Goal: Task Accomplishment & Management: Manage account settings

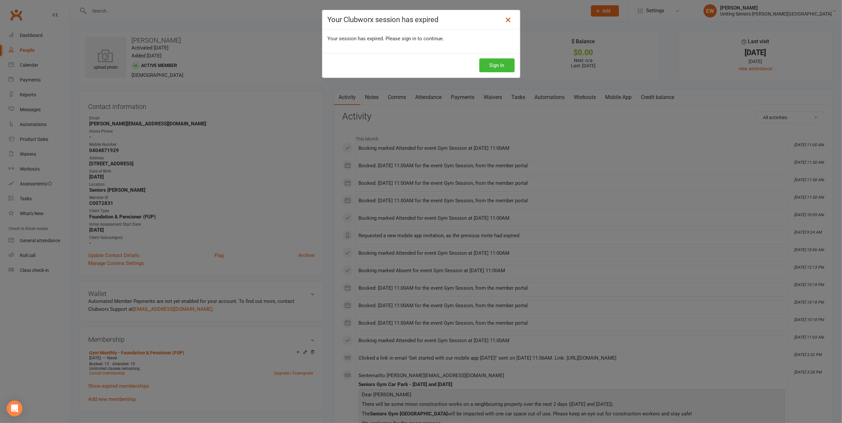
click at [505, 18] on icon at bounding box center [508, 20] width 8 height 8
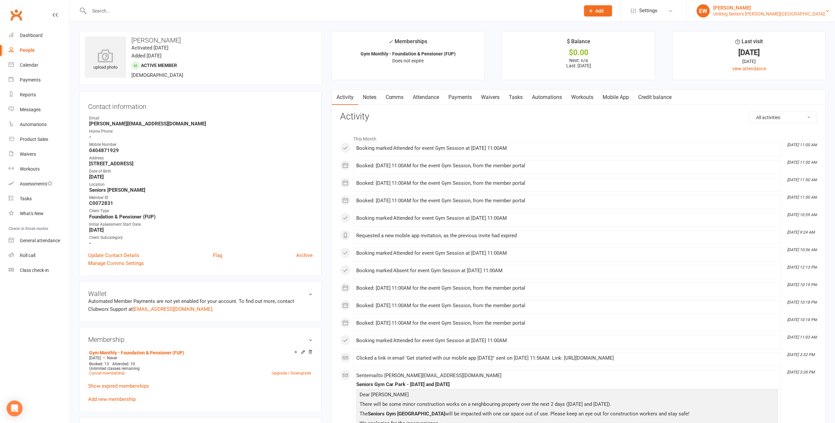
click at [792, 10] on div "[PERSON_NAME]" at bounding box center [769, 8] width 112 height 6
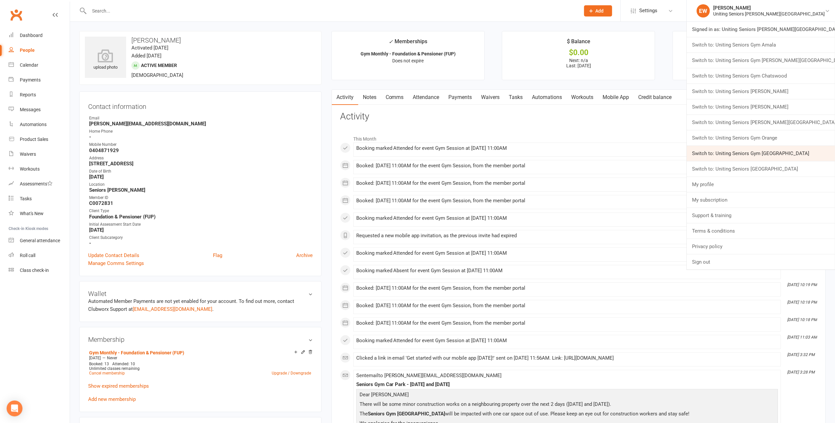
click at [815, 154] on link "Switch to: Uniting Seniors Gym Waverley" at bounding box center [761, 153] width 148 height 15
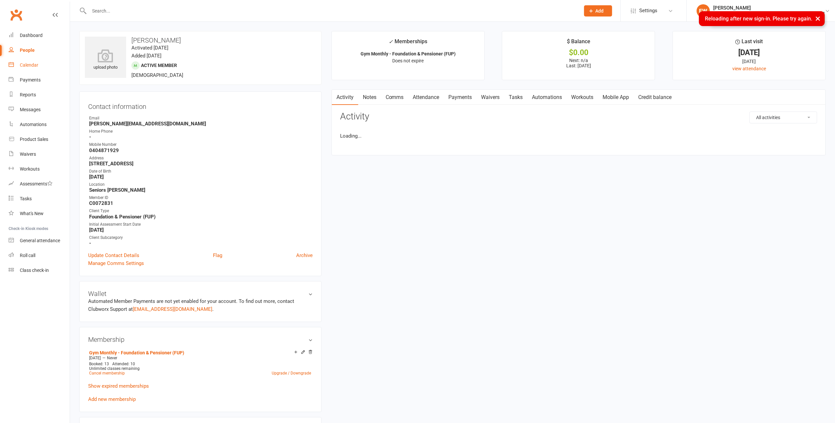
click at [26, 62] on div "Calendar" at bounding box center [29, 64] width 18 height 5
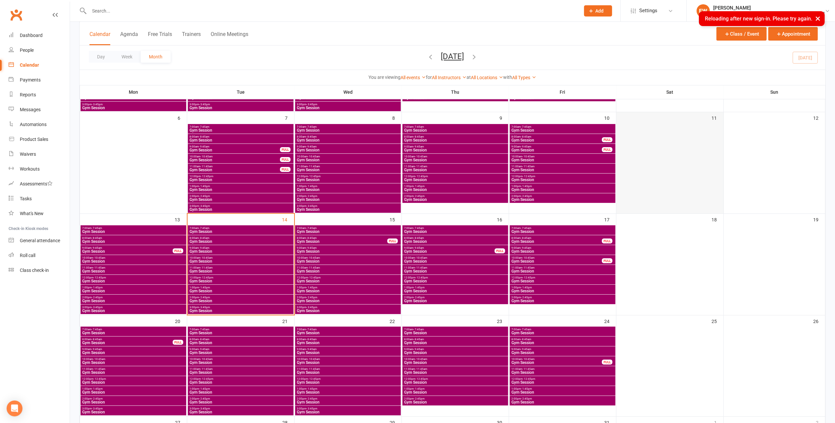
scroll to position [132, 0]
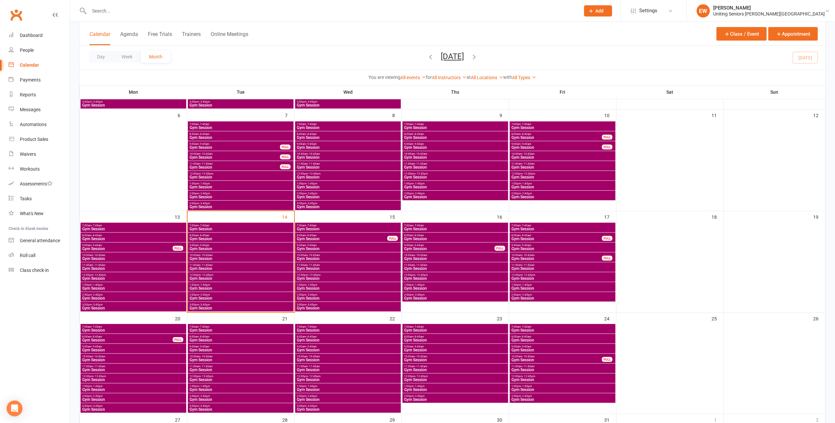
click at [222, 304] on span "3:00pm - 3:45pm" at bounding box center [240, 304] width 103 height 3
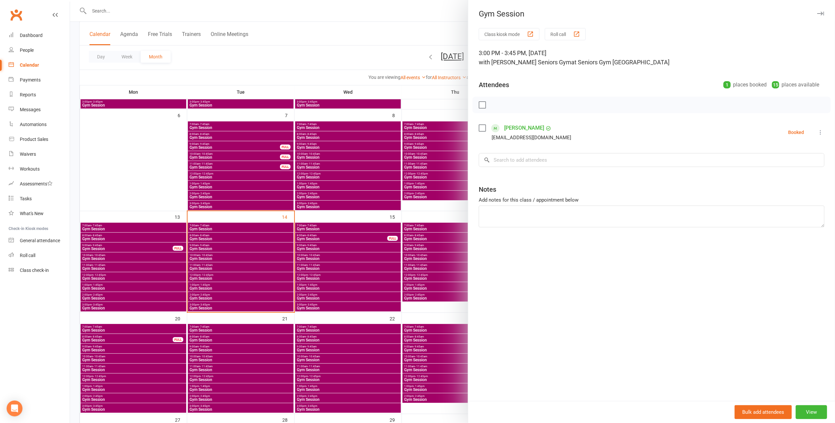
click at [817, 15] on icon "button" at bounding box center [820, 14] width 7 height 4
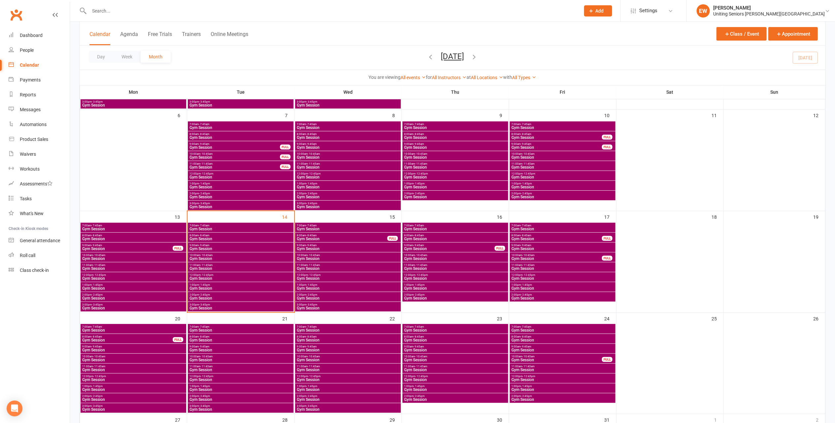
scroll to position [176, 0]
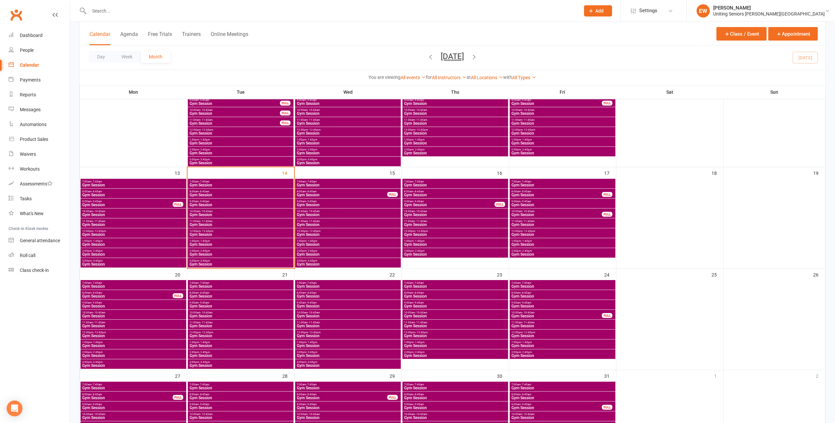
click at [209, 241] on span "- 1:45pm" at bounding box center [204, 241] width 11 height 3
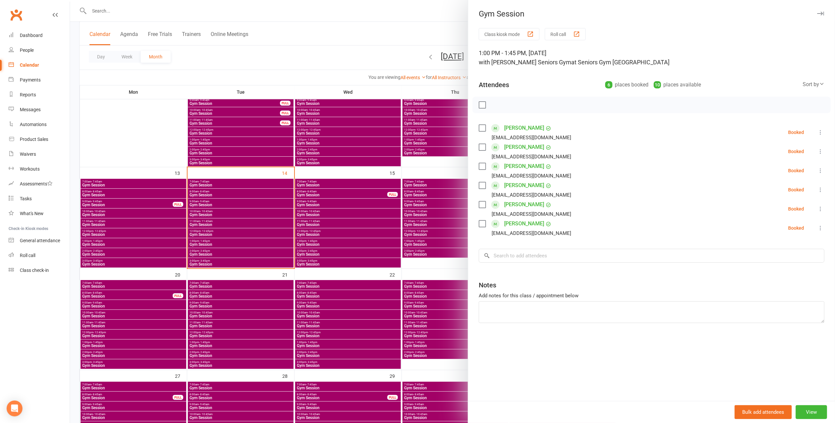
drag, startPoint x: 814, startPoint y: 14, endPoint x: 809, endPoint y: 14, distance: 5.0
click at [817, 14] on icon "button" at bounding box center [820, 14] width 7 height 4
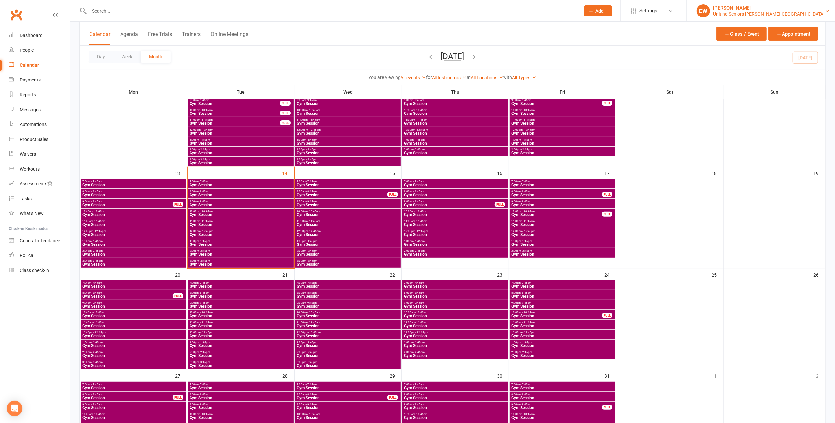
click at [803, 10] on div "[PERSON_NAME]" at bounding box center [769, 8] width 112 height 6
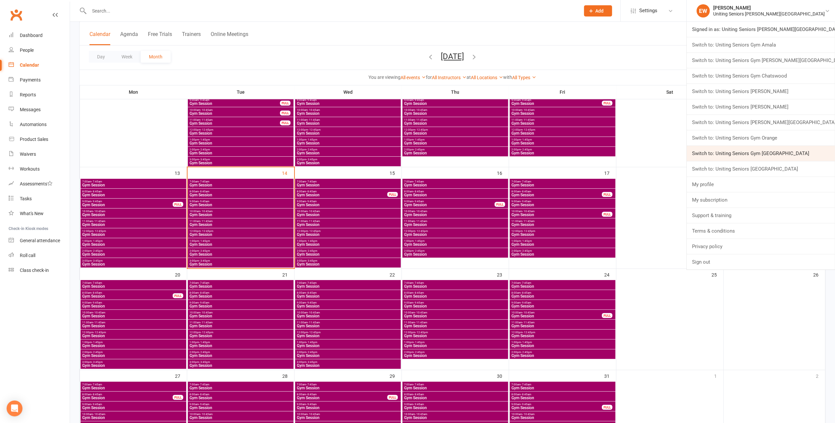
click at [808, 151] on link "Switch to: Uniting Seniors Gym Waverley" at bounding box center [761, 153] width 148 height 15
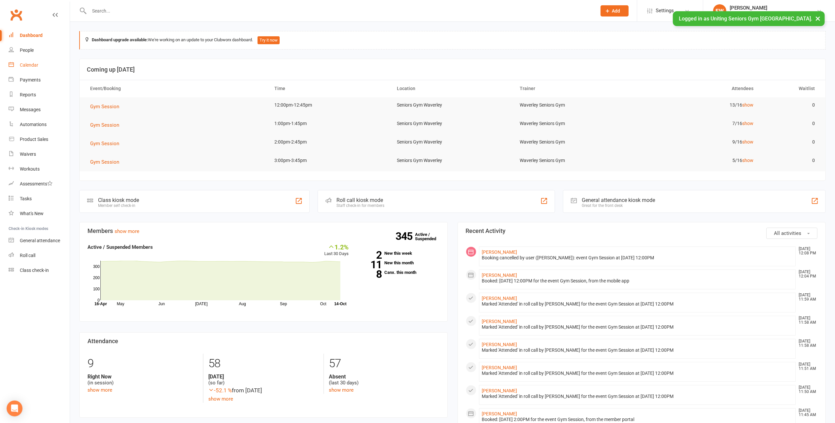
click at [30, 65] on div "Calendar" at bounding box center [29, 64] width 18 height 5
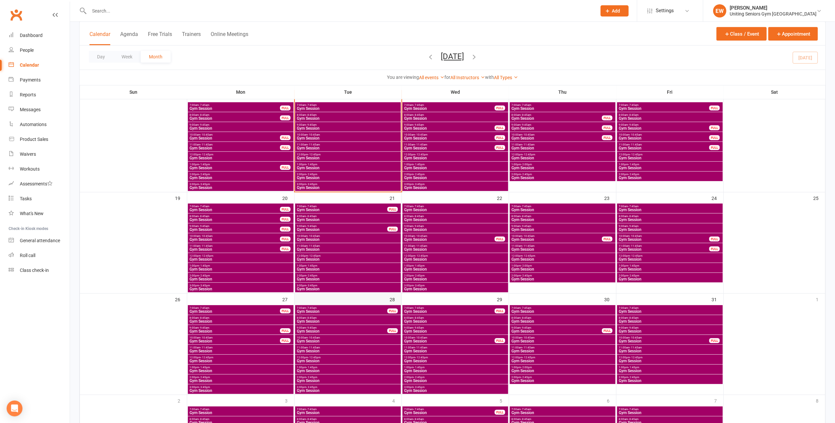
scroll to position [264, 0]
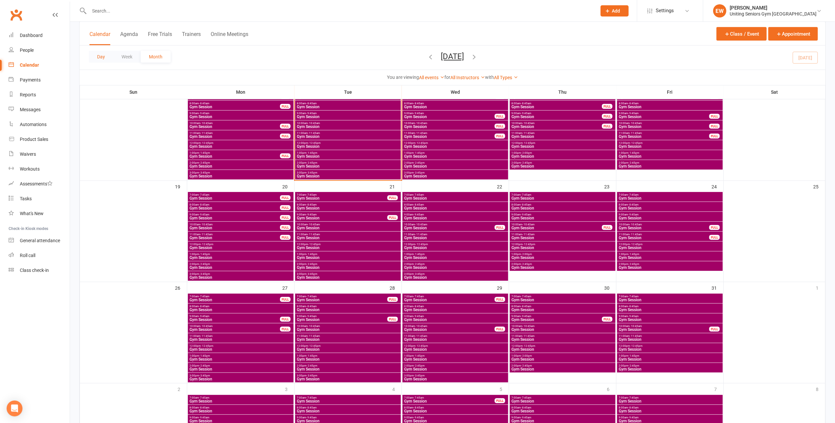
click at [98, 57] on button "Day" at bounding box center [101, 57] width 24 height 12
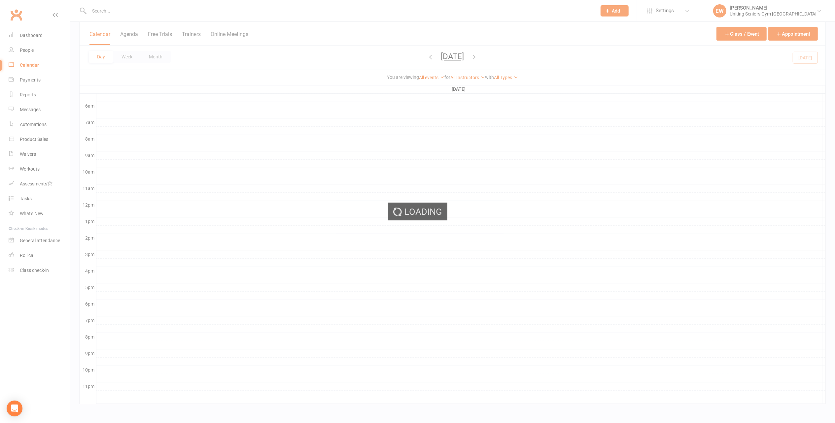
scroll to position [131, 0]
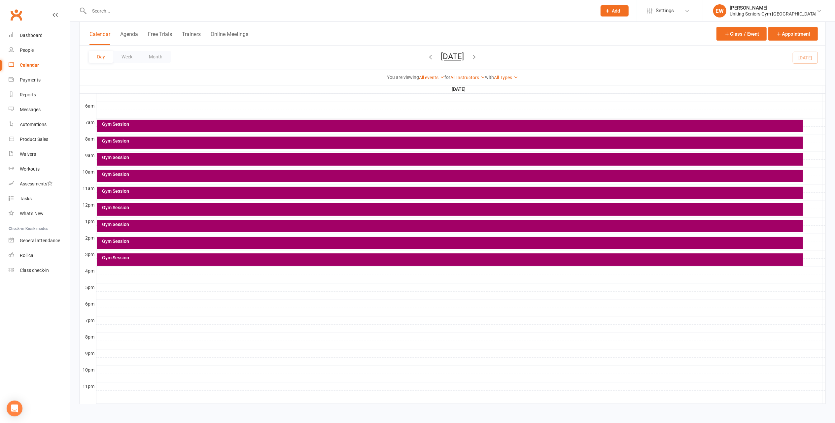
click at [146, 225] on div "Gym Session" at bounding box center [452, 224] width 700 height 5
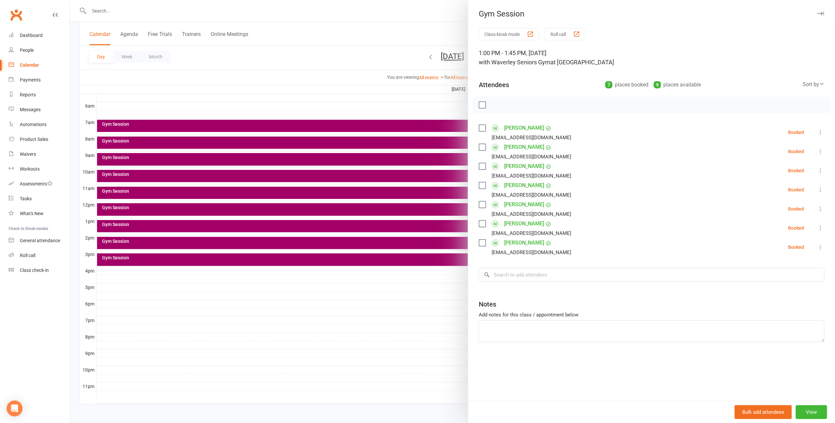
click at [817, 16] on button "button" at bounding box center [821, 14] width 8 height 8
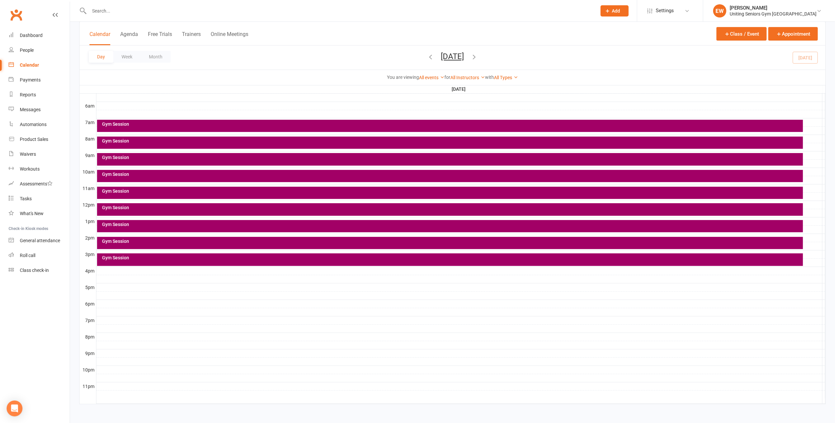
click at [110, 241] on div "Gym Session" at bounding box center [452, 241] width 700 height 5
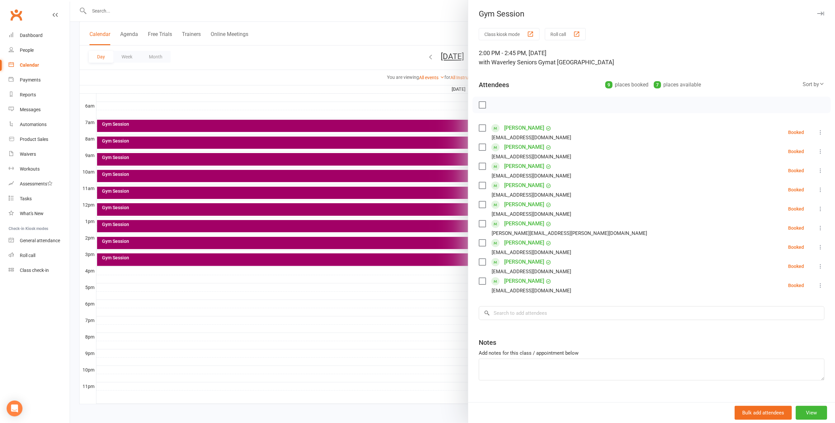
click at [817, 15] on icon "button" at bounding box center [820, 14] width 7 height 4
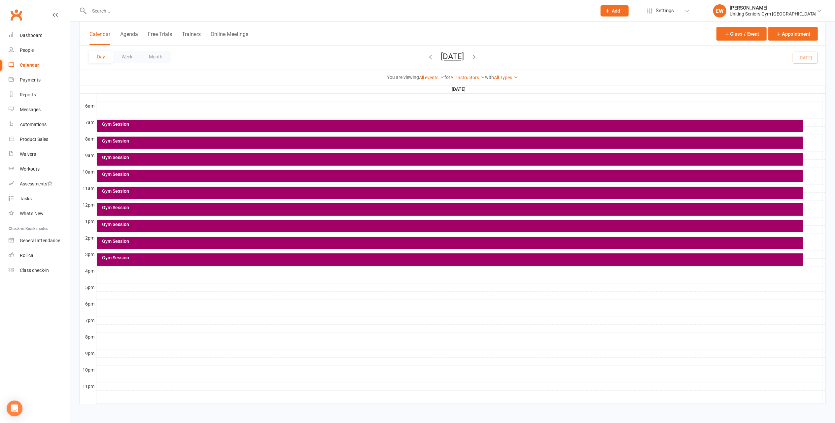
click at [115, 224] on div "Gym Session" at bounding box center [452, 224] width 700 height 5
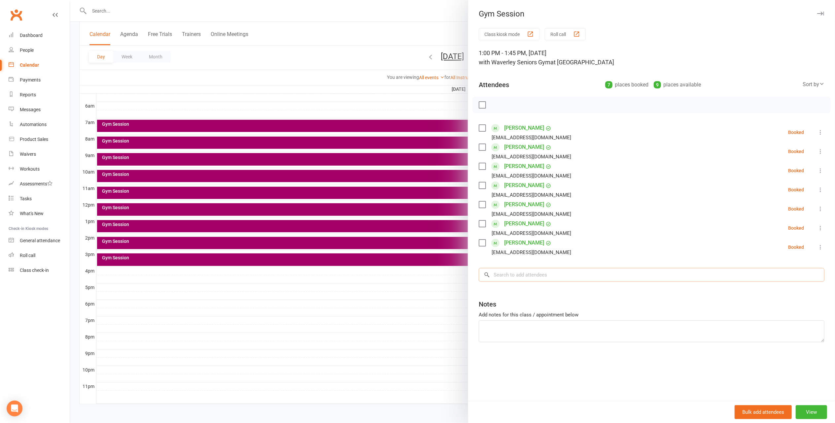
click at [538, 271] on input "search" at bounding box center [652, 275] width 346 height 14
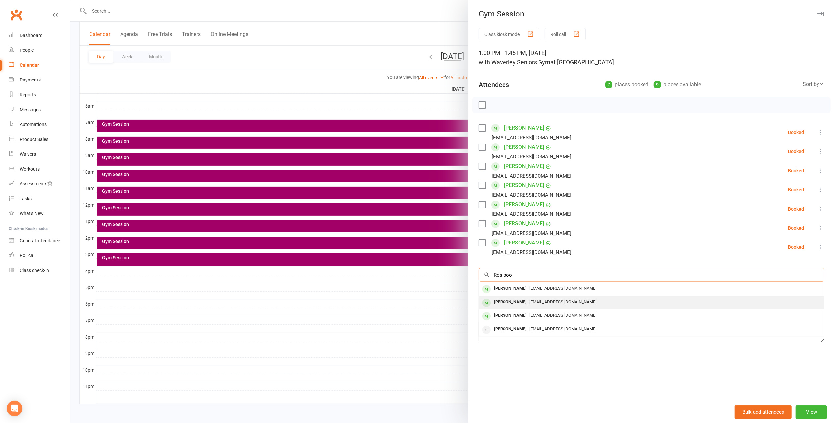
type input "Ros poo"
click at [529, 308] on div "Roslyn Poole razmapoole@gmail.com" at bounding box center [651, 303] width 345 height 14
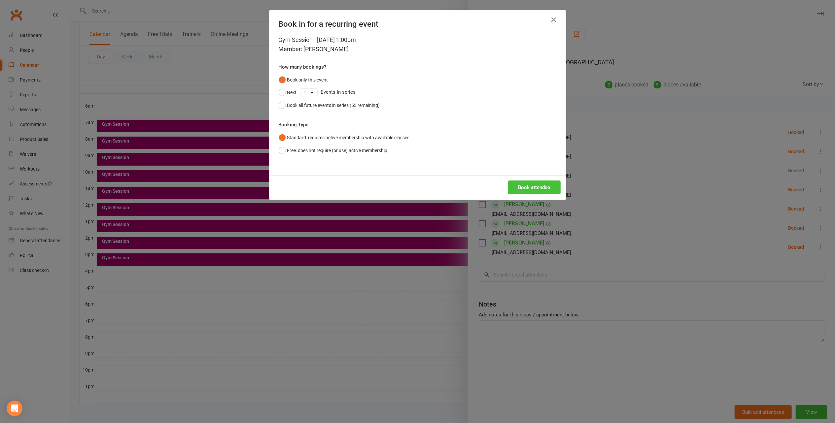
click at [544, 183] on button "Book attendee" at bounding box center [534, 188] width 53 height 14
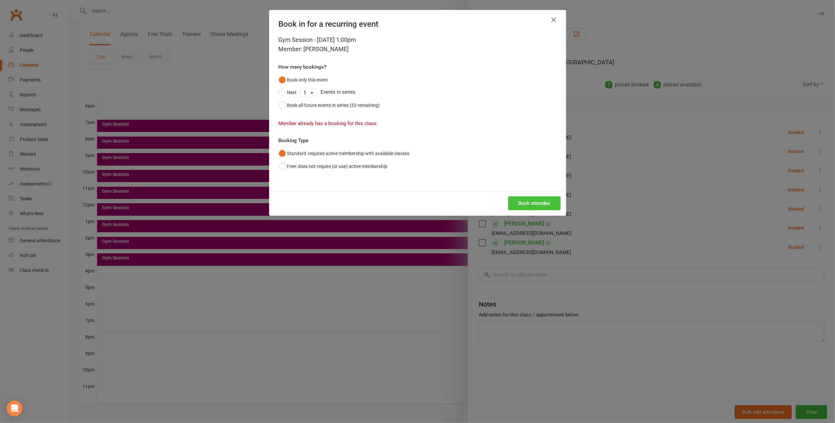
click at [524, 203] on button "Book attendee" at bounding box center [534, 203] width 53 height 14
click at [550, 19] on icon "button" at bounding box center [554, 20] width 8 height 8
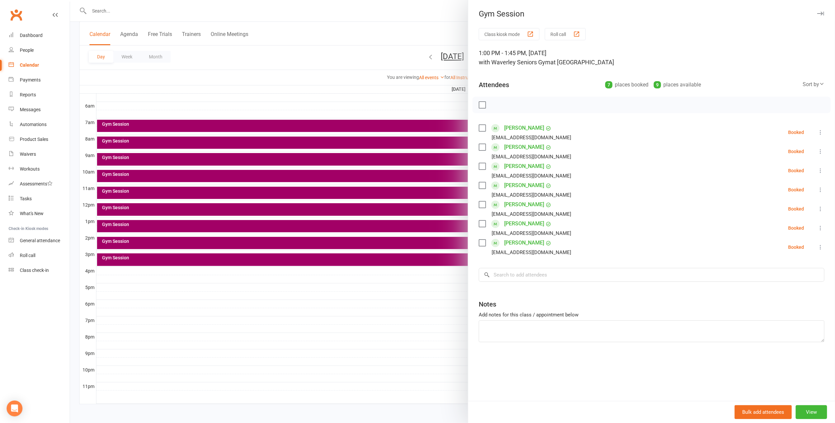
click at [390, 304] on div at bounding box center [452, 211] width 765 height 423
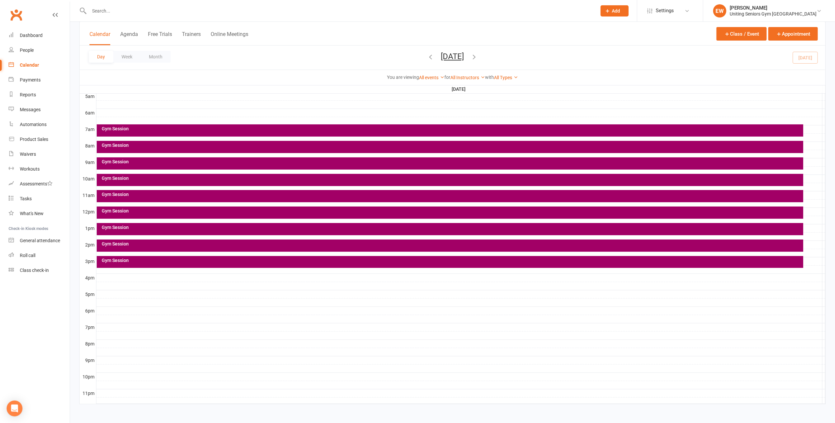
scroll to position [124, 0]
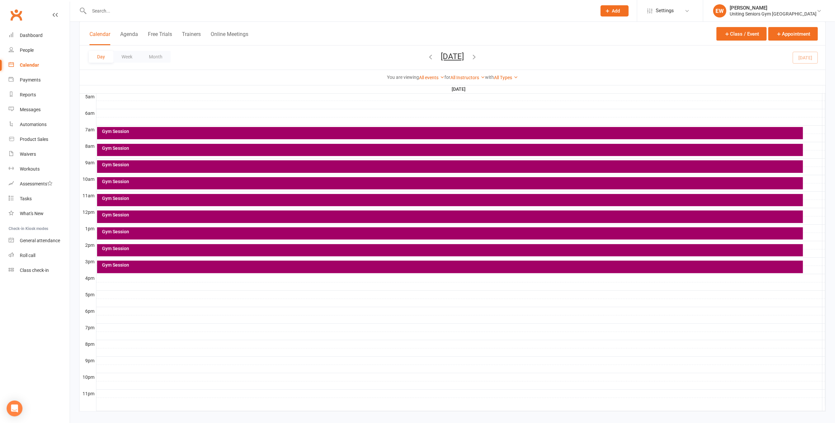
click at [260, 9] on input "text" at bounding box center [339, 10] width 505 height 9
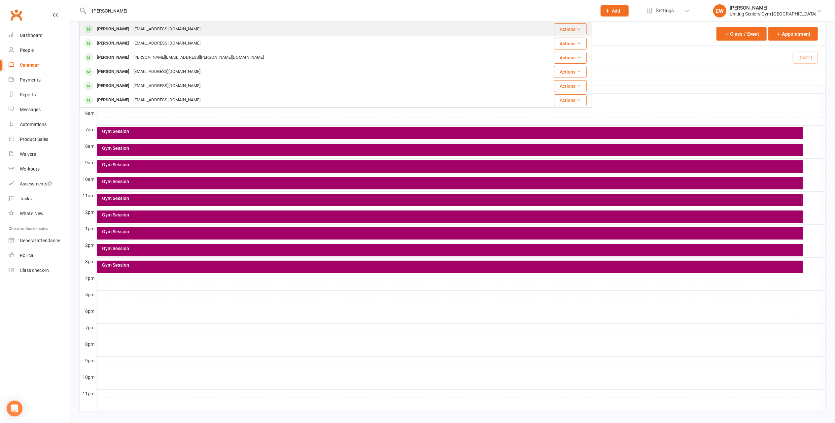
type input "philip fei"
click at [192, 29] on div "Philip Feinstein philipf9@bigpond.net.au" at bounding box center [293, 29] width 426 height 14
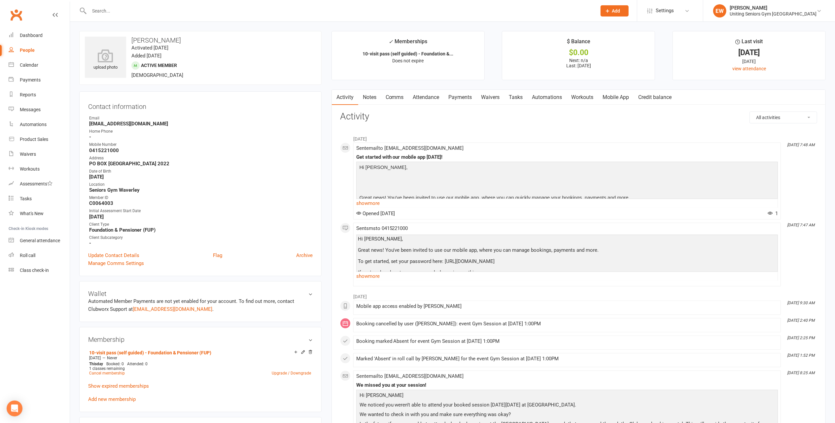
click at [438, 97] on link "Attendance" at bounding box center [426, 97] width 36 height 15
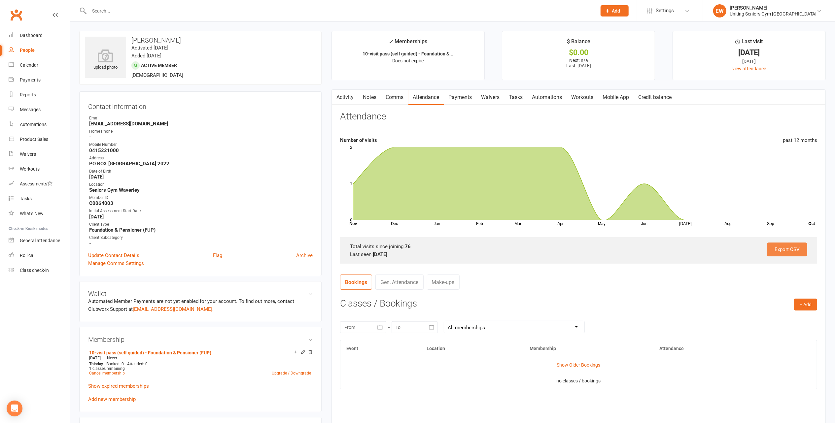
click at [794, 246] on link "Export CSV" at bounding box center [787, 250] width 40 height 14
click at [778, 251] on link "Export CSV" at bounding box center [787, 250] width 40 height 14
click at [29, 64] on div "Calendar" at bounding box center [29, 64] width 18 height 5
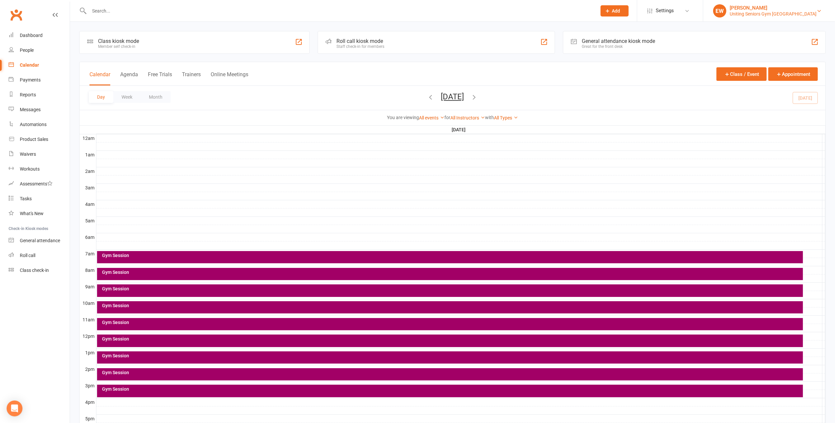
click at [777, 8] on div "[PERSON_NAME]" at bounding box center [773, 8] width 87 height 6
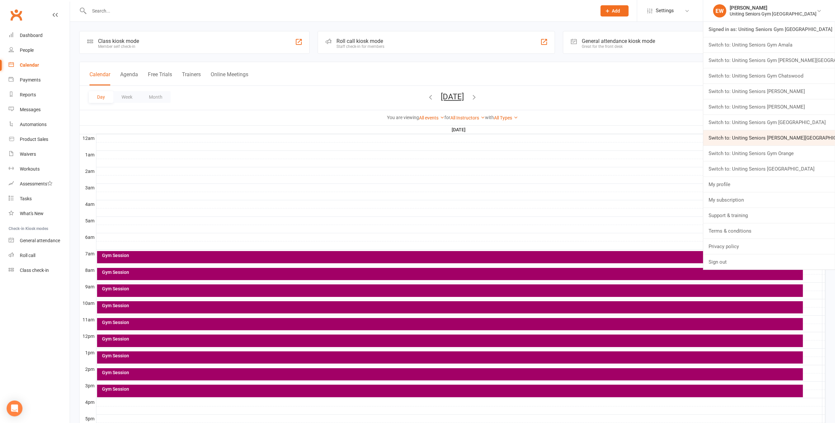
click at [818, 137] on link "Switch to: Uniting Seniors [PERSON_NAME][GEOGRAPHIC_DATA]" at bounding box center [769, 137] width 132 height 15
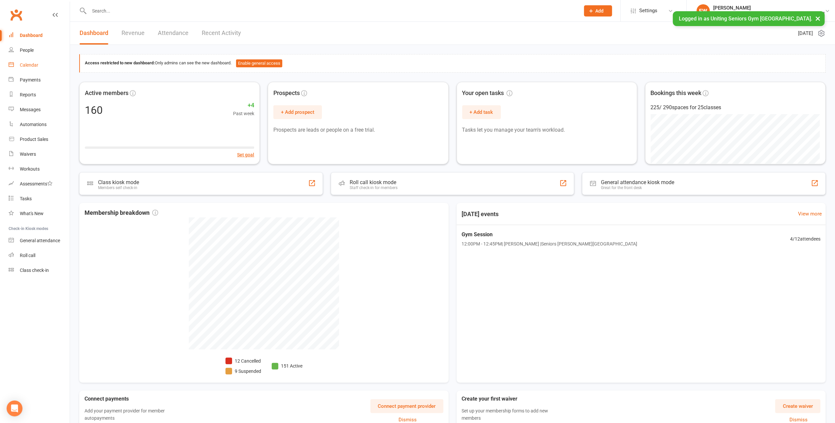
click at [24, 65] on div "Calendar" at bounding box center [29, 64] width 18 height 5
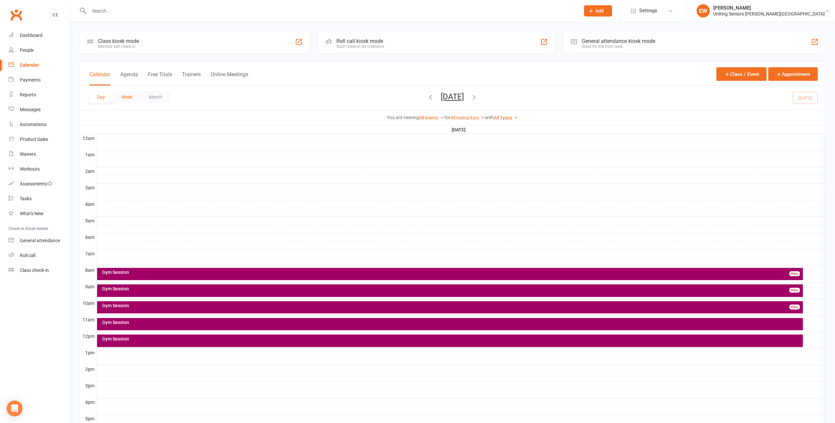
click at [126, 95] on button "Week" at bounding box center [126, 97] width 27 height 12
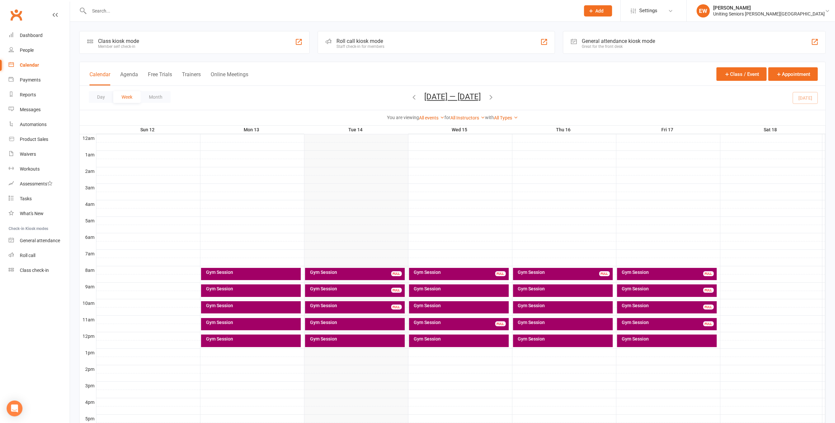
click at [561, 340] on div "Gym Session" at bounding box center [565, 339] width 94 height 5
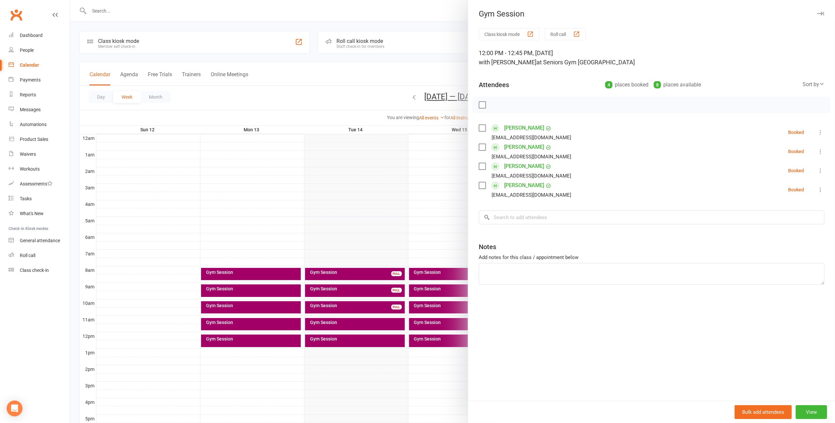
click at [817, 11] on button "button" at bounding box center [821, 14] width 8 height 8
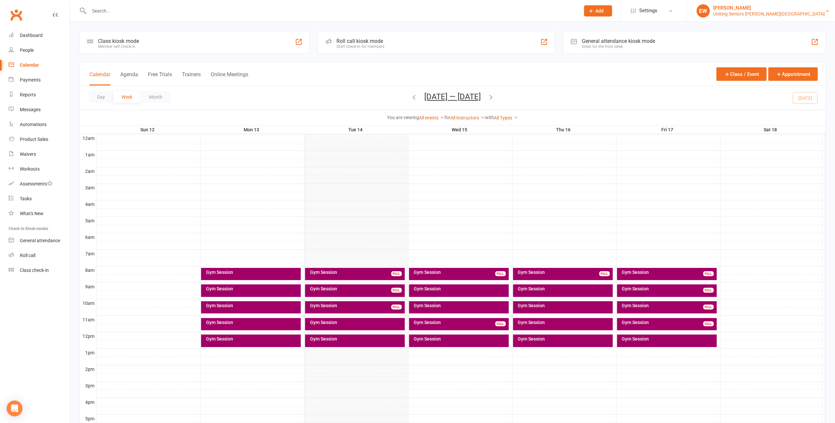
click at [780, 7] on div "[PERSON_NAME]" at bounding box center [769, 8] width 112 height 6
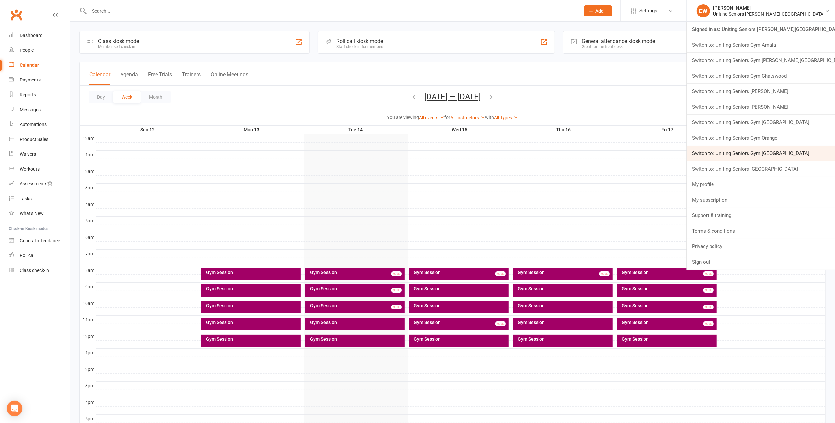
click at [810, 155] on link "Switch to: Uniting Seniors Gym Waverley" at bounding box center [761, 153] width 148 height 15
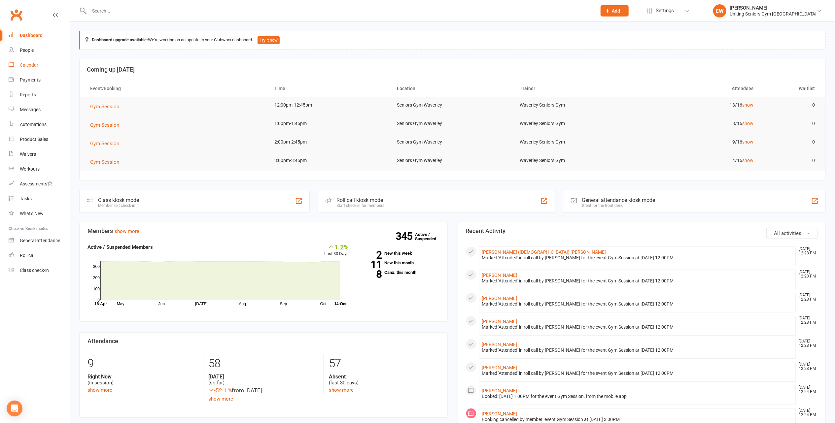
click at [25, 67] on link "Calendar" at bounding box center [39, 65] width 61 height 15
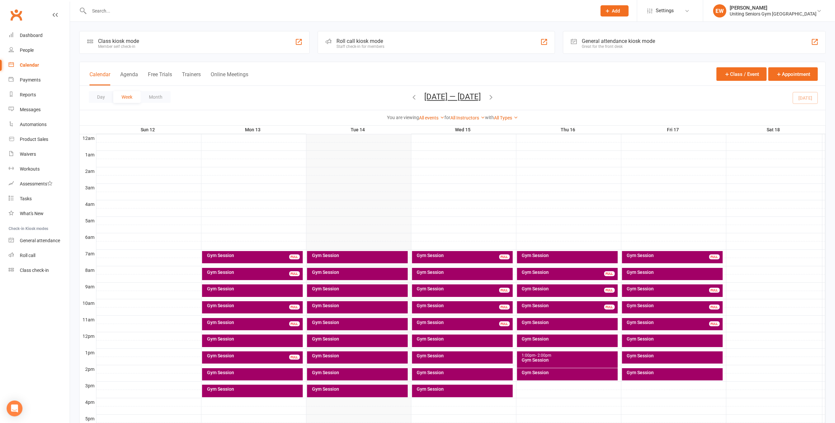
scroll to position [44, 0]
